Goal: Task Accomplishment & Management: Manage account settings

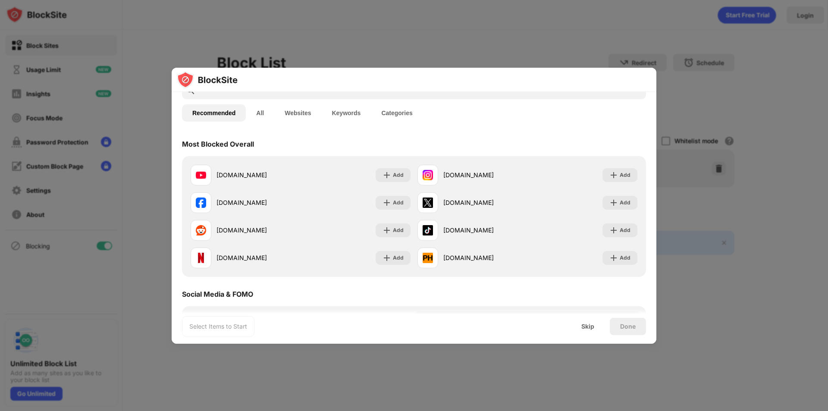
scroll to position [43, 0]
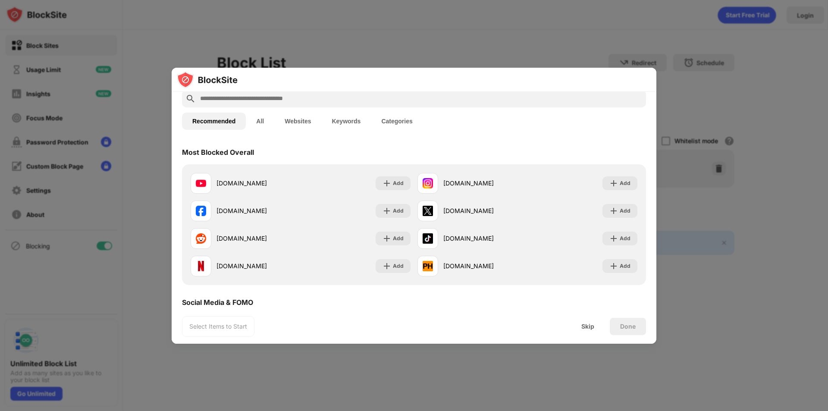
click at [299, 125] on button "Websites" at bounding box center [297, 121] width 47 height 17
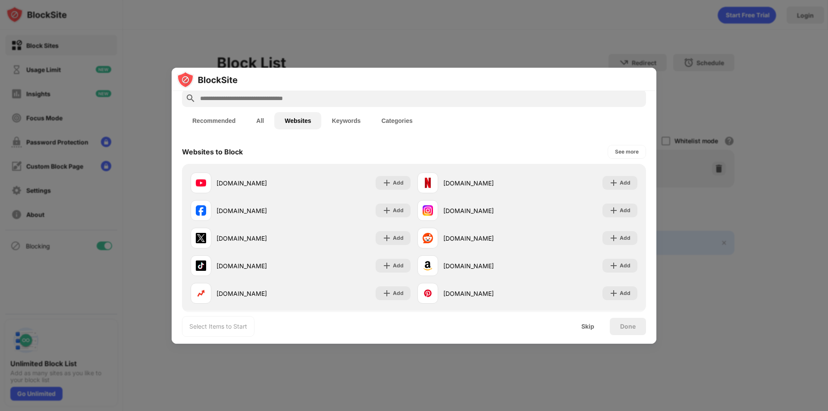
click at [305, 103] on input "text" at bounding box center [420, 98] width 443 height 10
paste input "**********"
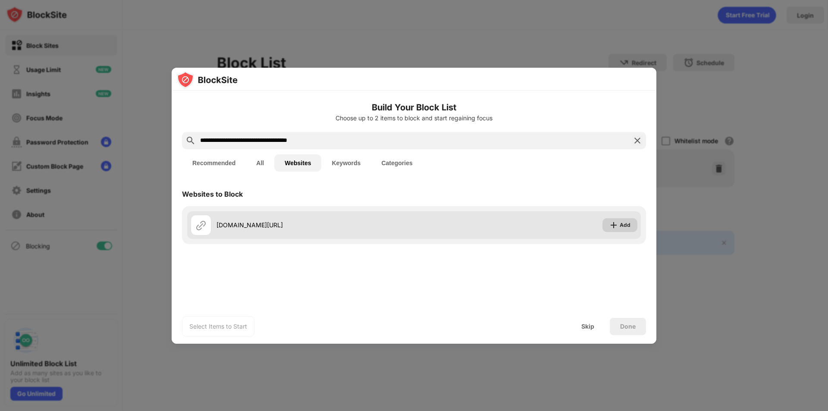
type input "**********"
click at [616, 226] on img at bounding box center [613, 225] width 9 height 9
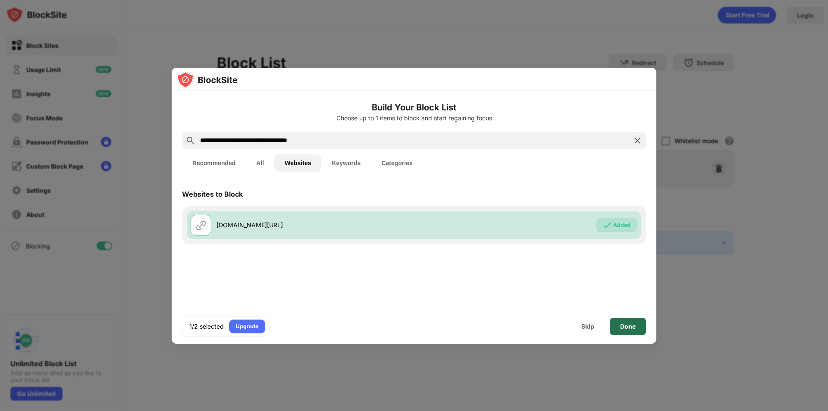
click at [620, 327] on div "Done" at bounding box center [628, 326] width 16 height 7
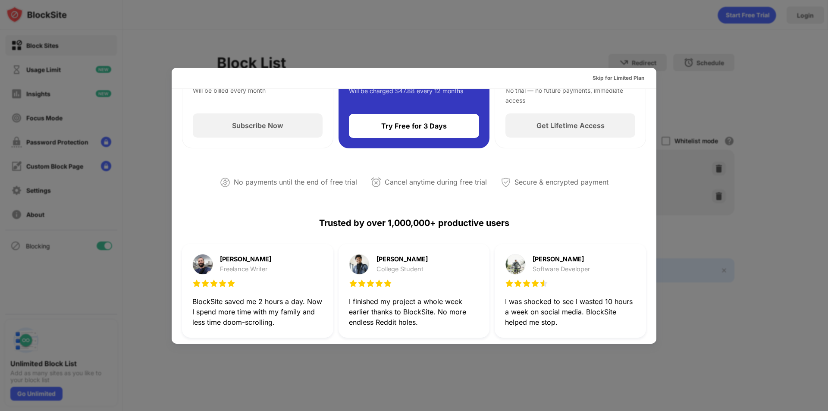
scroll to position [129, 0]
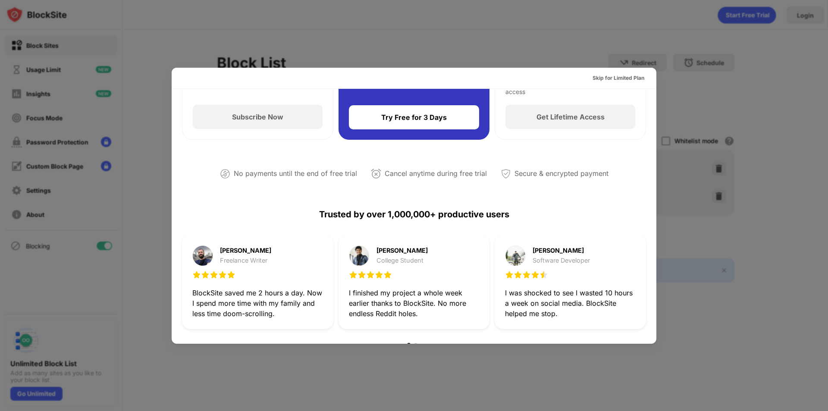
click at [630, 50] on div at bounding box center [414, 205] width 828 height 411
click at [626, 79] on div "Skip for Limited Plan" at bounding box center [618, 78] width 52 height 9
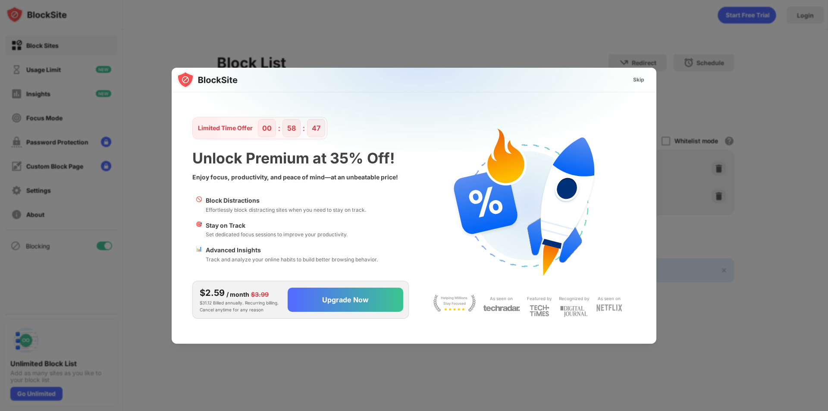
scroll to position [0, 0]
click at [628, 80] on div "Skip" at bounding box center [638, 80] width 25 height 14
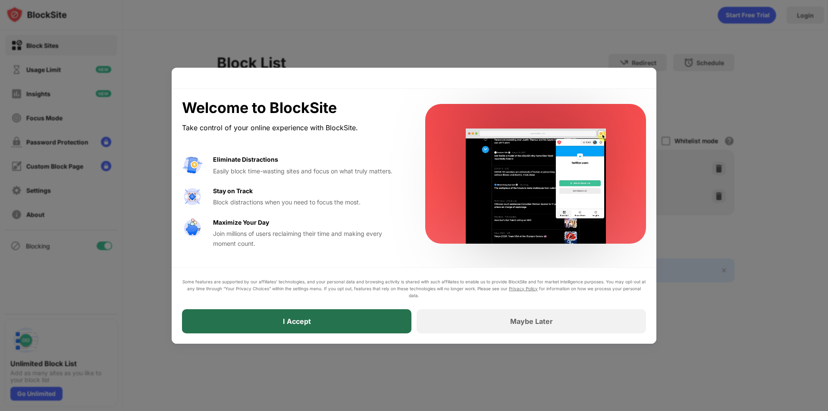
click at [379, 332] on div "I Accept" at bounding box center [296, 321] width 229 height 24
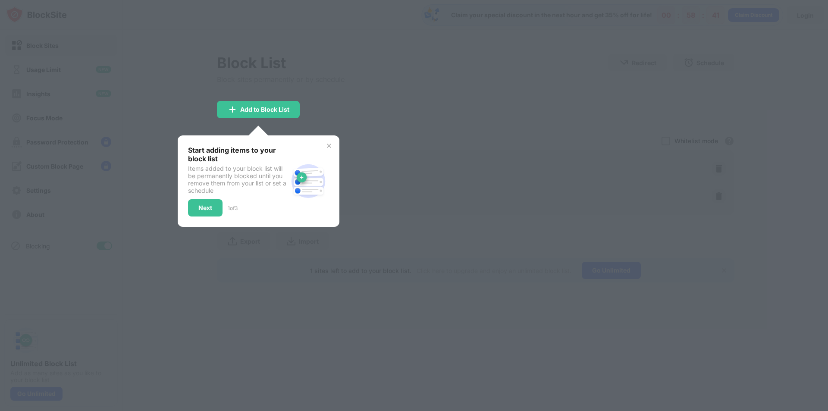
click at [327, 147] on img at bounding box center [329, 145] width 7 height 7
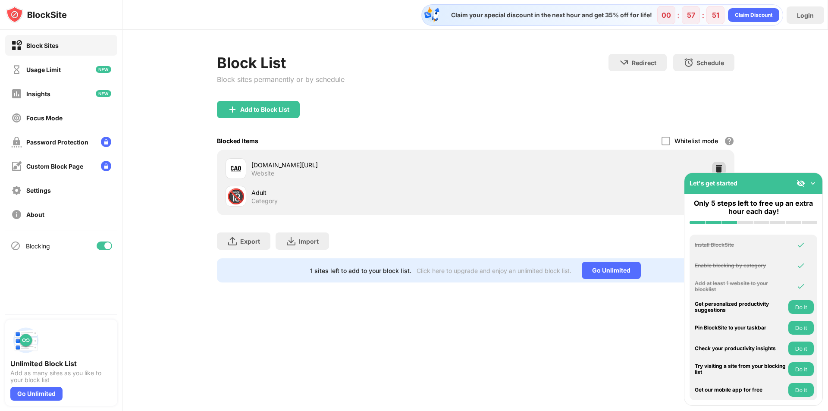
click at [718, 166] on img at bounding box center [719, 168] width 9 height 9
